Goal: Task Accomplishment & Management: Manage account settings

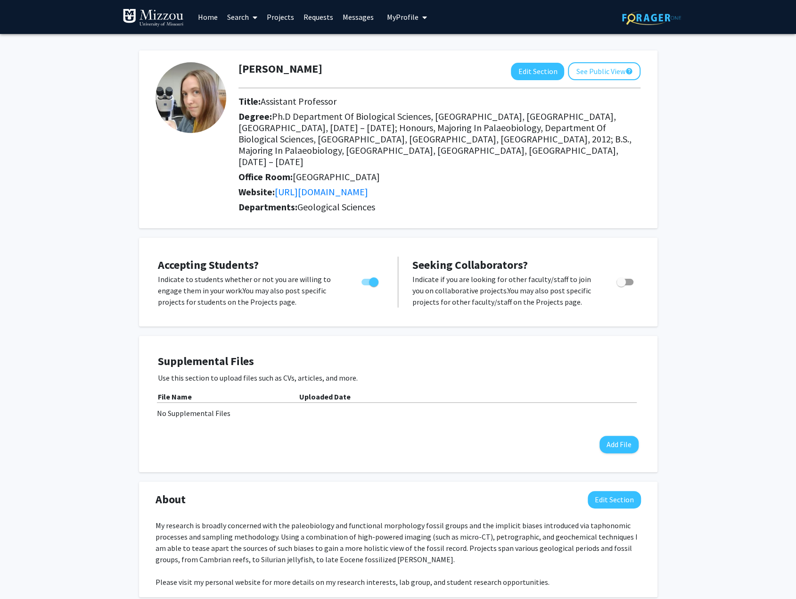
click at [237, 18] on link "Search" at bounding box center [242, 16] width 40 height 33
click at [242, 39] on span "Faculty/Staff" at bounding box center [256, 43] width 69 height 19
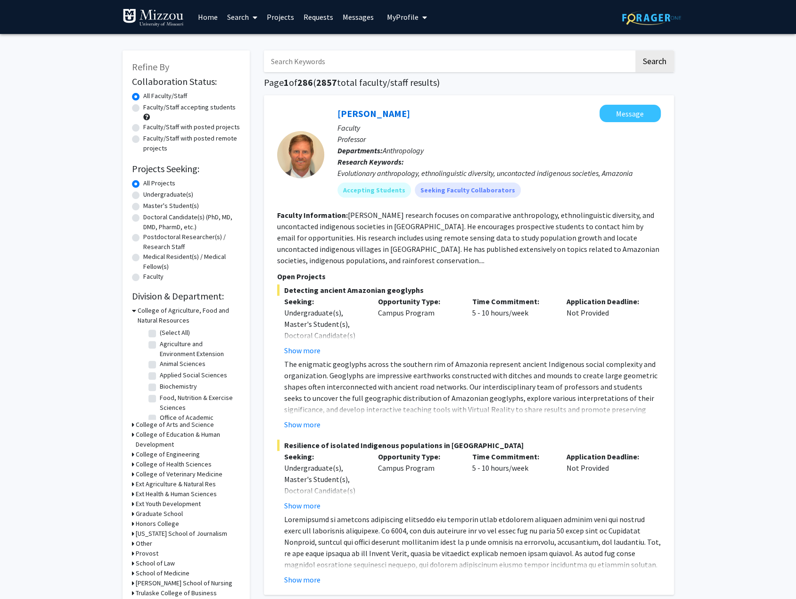
click at [341, 61] on input "Search Keywords" at bounding box center [449, 61] width 370 height 22
click at [635, 50] on button "Search" at bounding box center [654, 61] width 39 height 22
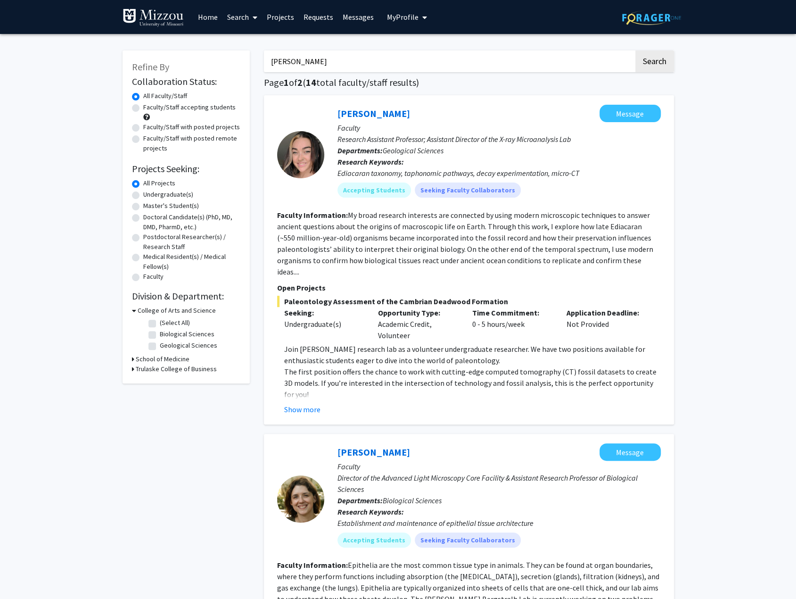
drag, startPoint x: 309, startPoint y: 61, endPoint x: 205, endPoint y: 57, distance: 103.8
type input "[PERSON_NAME]"
click at [635, 50] on button "Search" at bounding box center [654, 61] width 39 height 22
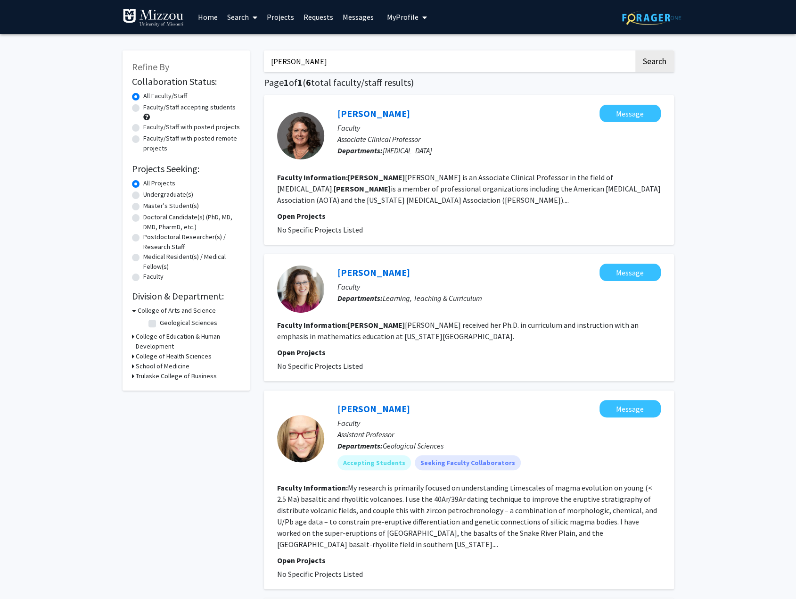
drag, startPoint x: 341, startPoint y: 60, endPoint x: 178, endPoint y: 61, distance: 162.6
click at [177, 54] on div "Refine By Collaboration Status: Collaboration Status All Faculty/Staff Collabor…" at bounding box center [398, 574] width 566 height 1066
click at [324, 60] on input "Search Keywords" at bounding box center [449, 61] width 370 height 22
type input "image analysis"
click at [635, 50] on button "Search" at bounding box center [654, 61] width 39 height 22
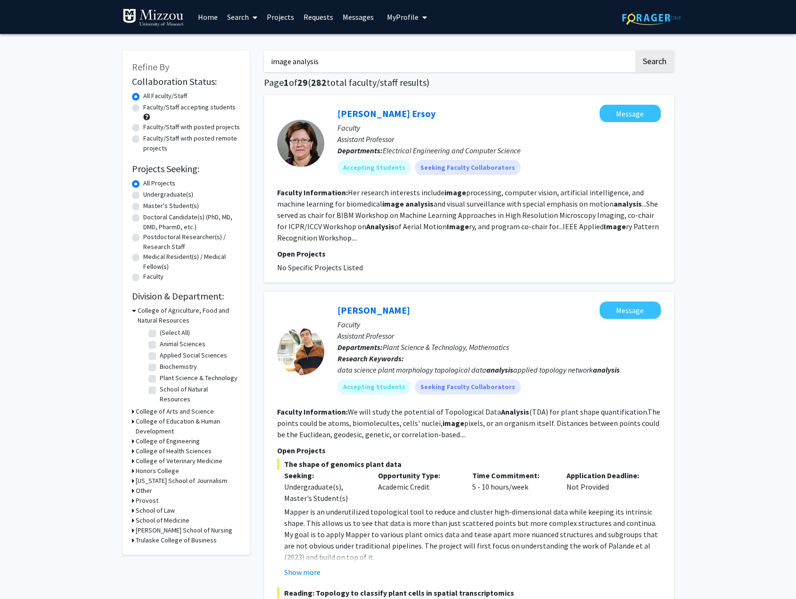
click at [387, 10] on button "My Profile" at bounding box center [407, 17] width 46 height 34
click at [425, 41] on span "[PERSON_NAME]" at bounding box center [445, 44] width 57 height 10
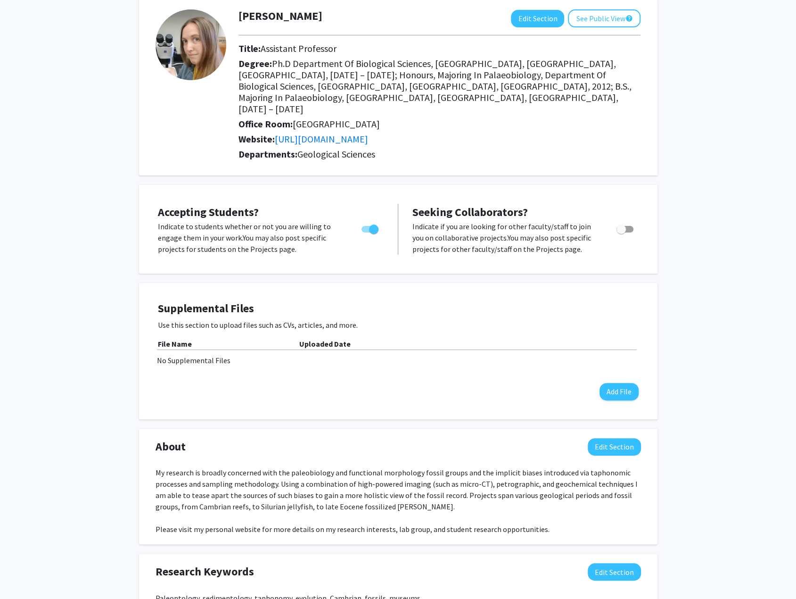
scroll to position [189, 0]
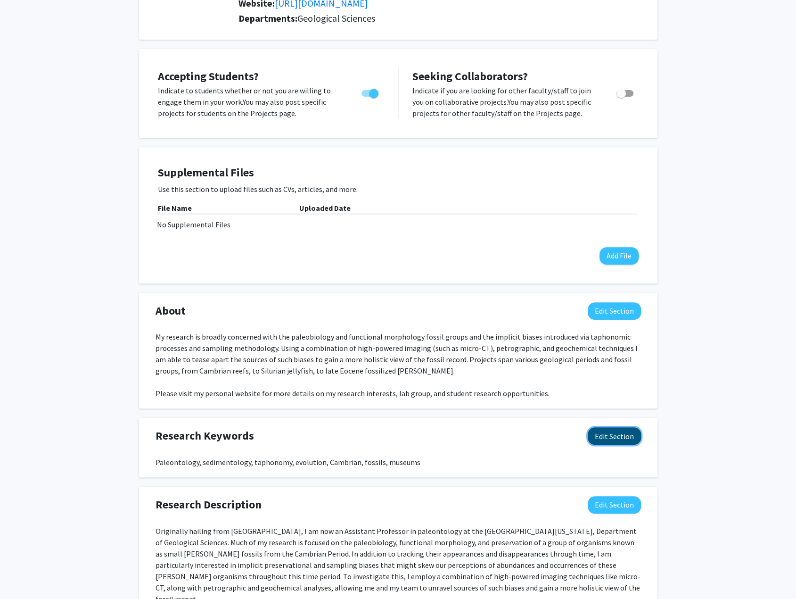
click at [604, 427] on button "Edit Section" at bounding box center [614, 435] width 53 height 17
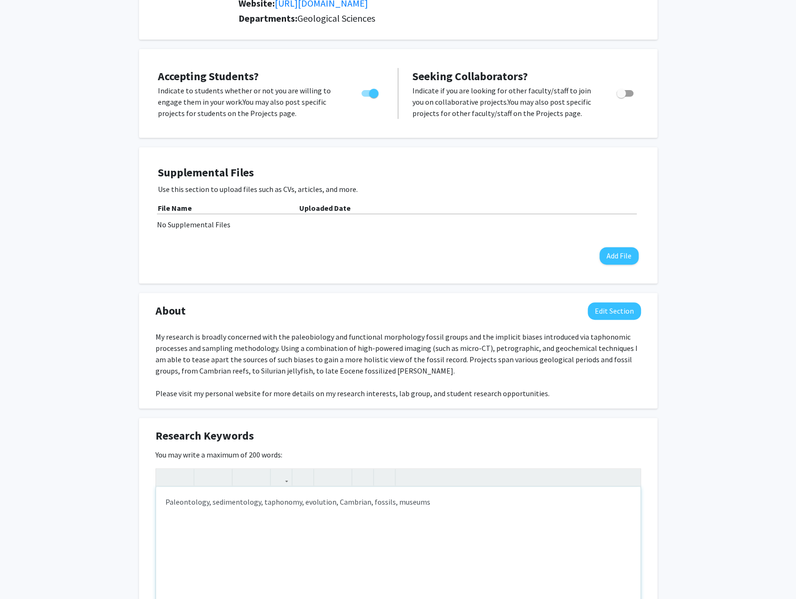
click at [300, 486] on div "Paleontology, sedimentology, taphonomy, evolution, Cambrian, fossils, museums" at bounding box center [398, 556] width 485 height 141
type textarea "Paleontology, sedimentology, taphonomy, image analysis, 3D visualization, evolu…"
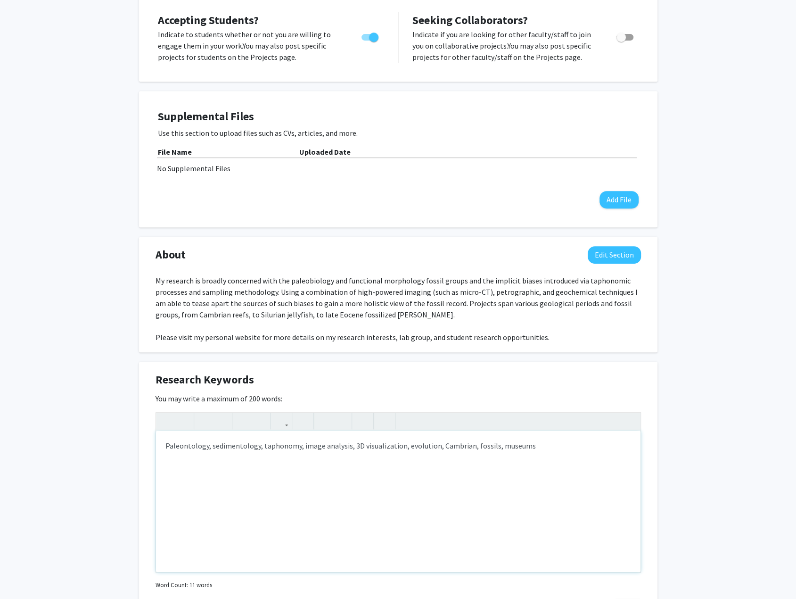
scroll to position [424, 0]
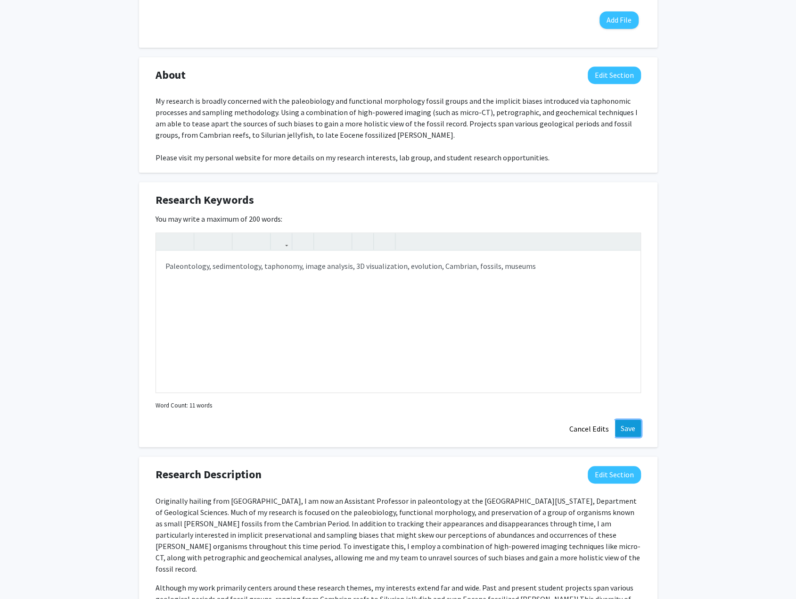
click at [623, 420] on button "Save" at bounding box center [628, 428] width 26 height 17
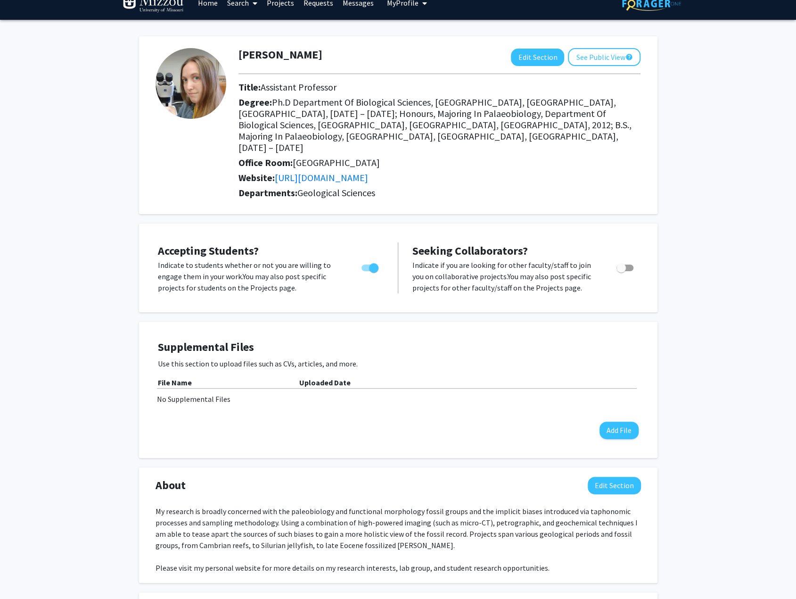
scroll to position [0, 0]
